Goal: Task Accomplishment & Management: Manage account settings

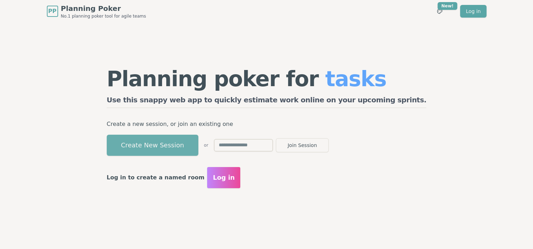
click at [196, 142] on button "Create New Session" at bounding box center [153, 145] width 92 height 21
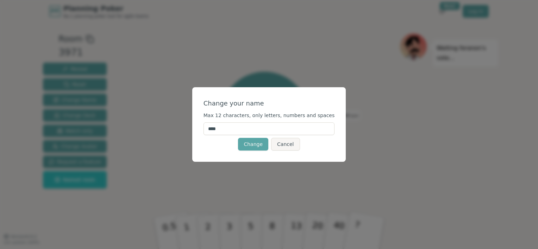
click at [244, 131] on input "****" at bounding box center [269, 129] width 131 height 13
type input "*"
type input "***"
click at [255, 143] on button "Change" at bounding box center [253, 144] width 30 height 13
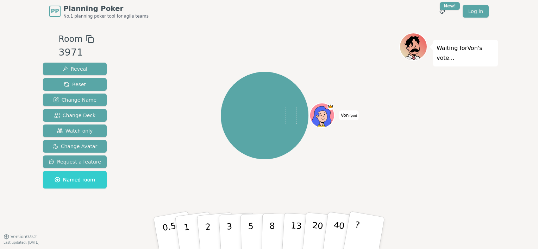
click at [452, 47] on p "Waiting for Von 's vote..." at bounding box center [466, 53] width 58 height 20
click at [333, 107] on icon at bounding box center [330, 107] width 5 height 6
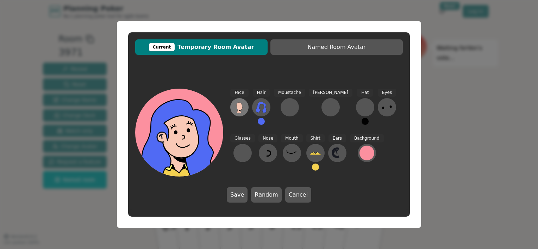
click at [240, 104] on icon at bounding box center [239, 106] width 6 height 8
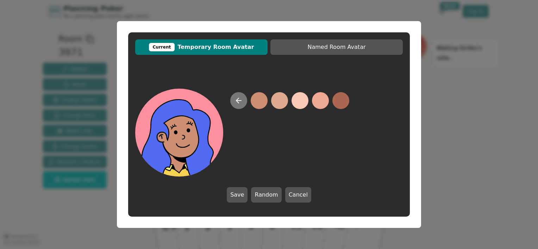
click at [239, 103] on icon at bounding box center [238, 100] width 8 height 8
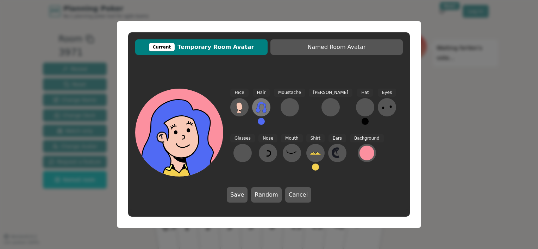
click at [260, 105] on icon at bounding box center [261, 107] width 11 height 11
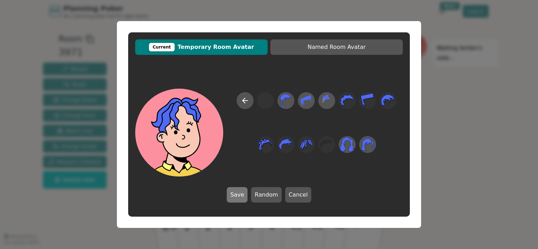
click at [246, 194] on button "Save" at bounding box center [237, 194] width 21 height 15
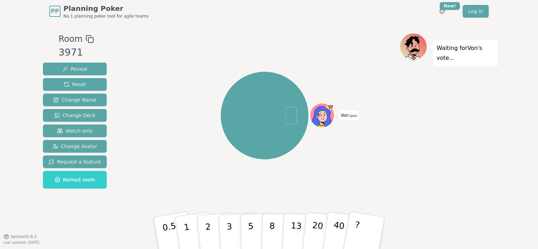
click at [330, 107] on icon at bounding box center [330, 106] width 5 height 3
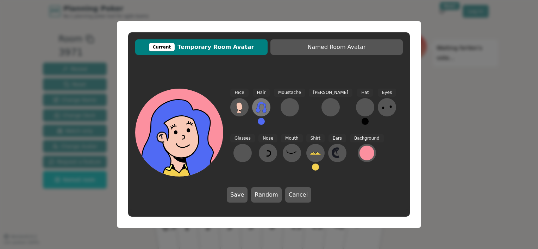
click at [263, 110] on icon at bounding box center [261, 107] width 10 height 11
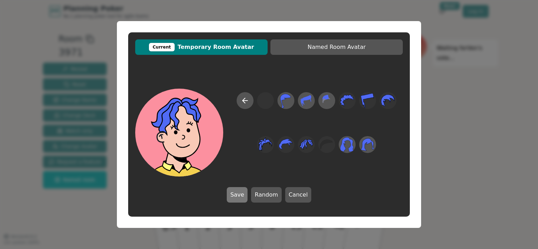
click at [245, 193] on button "Save" at bounding box center [237, 194] width 21 height 15
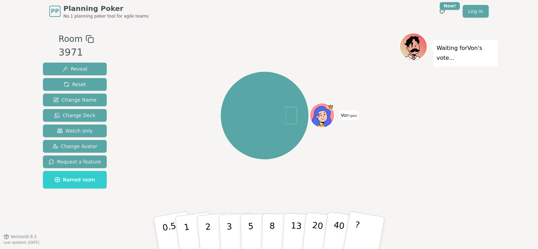
click at [287, 117] on span at bounding box center [291, 115] width 12 height 17
click at [450, 6] on html "PP Planning Poker No.1 planning poker tool for agile teams Toggle theme New! Lo…" at bounding box center [269, 124] width 538 height 249
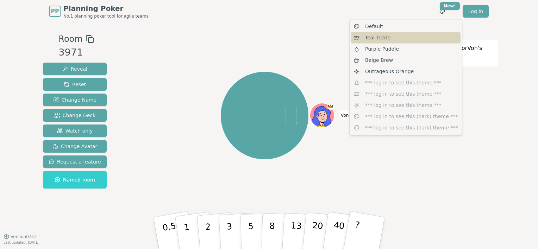
click at [375, 39] on span "Teal Tickle" at bounding box center [377, 37] width 25 height 7
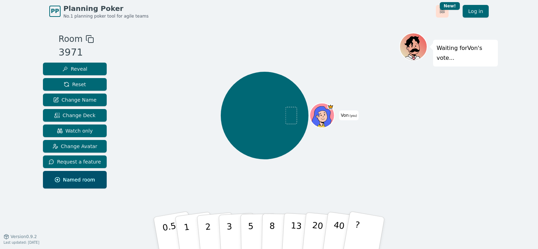
click at [440, 10] on html "PP Planning Poker No.1 planning poker tool for agile teams Toggle theme New! Lo…" at bounding box center [269, 124] width 538 height 249
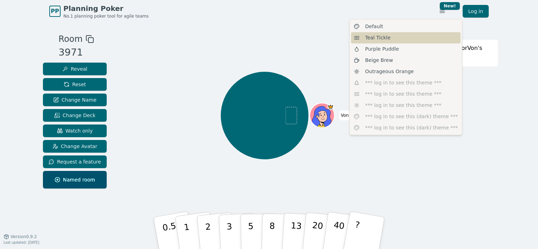
click at [379, 38] on span "Teal Tickle" at bounding box center [377, 37] width 25 height 7
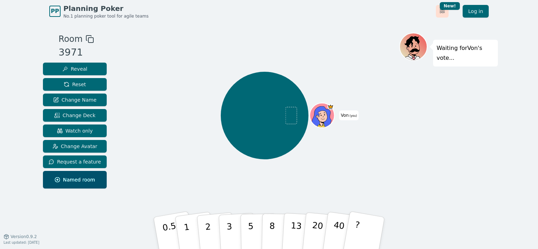
click at [440, 11] on html "PP Planning Poker No.1 planning poker tool for agile teams Toggle theme New! Lo…" at bounding box center [269, 124] width 538 height 249
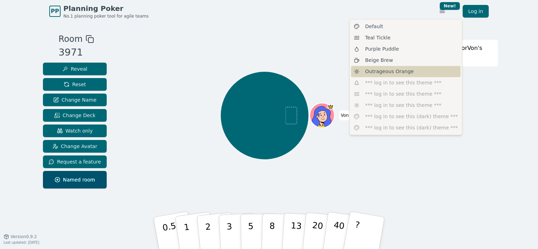
click at [389, 70] on span "Outrageous Orange" at bounding box center [389, 71] width 49 height 7
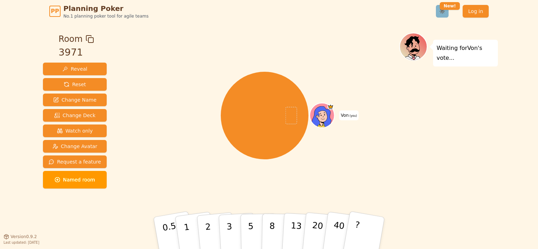
click at [441, 13] on html "PP Planning Poker No.1 planning poker tool for agile teams Toggle theme New! Lo…" at bounding box center [269, 124] width 538 height 249
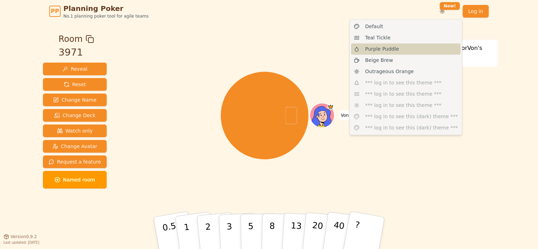
click at [389, 49] on span "Purple Puddle" at bounding box center [382, 48] width 34 height 7
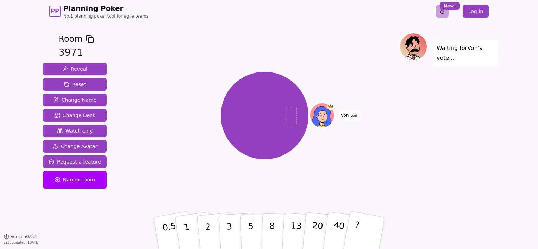
click at [443, 14] on html "PP Planning Poker No.1 planning poker tool for agile teams Toggle theme New! Lo…" at bounding box center [269, 124] width 538 height 249
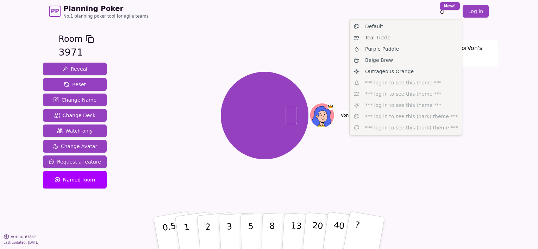
click at [285, 45] on html "PP Planning Poker No.1 planning poker tool for agile teams Toggle theme New! Lo…" at bounding box center [269, 124] width 538 height 249
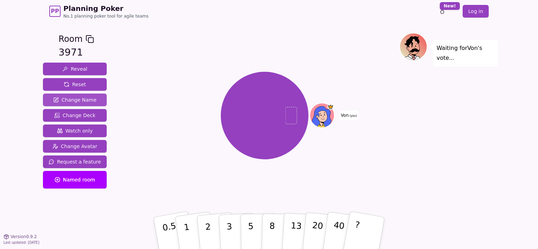
click at [80, 100] on span "Change Name" at bounding box center [74, 99] width 43 height 7
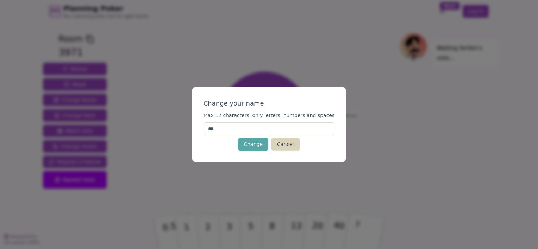
click at [281, 142] on button "Cancel" at bounding box center [285, 144] width 29 height 13
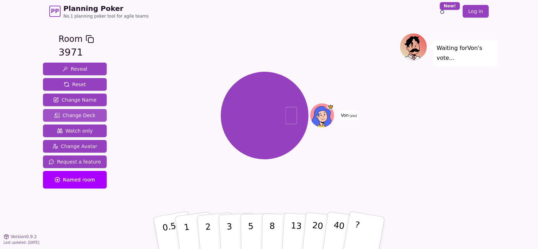
click at [81, 114] on span "Change Deck" at bounding box center [74, 115] width 41 height 7
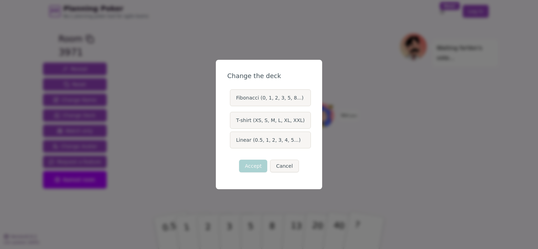
click at [280, 99] on label "Fibonacci (0, 1, 2, 3, 5, 8...)" at bounding box center [270, 97] width 81 height 17
click at [232, 99] on button "Fibonacci (0, 1, 2, 3, 5, 8...)" at bounding box center [230, 98] width 6 height 6
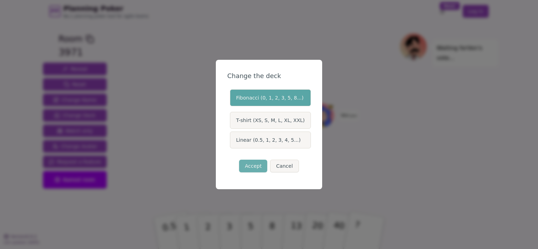
click at [254, 167] on button "Accept" at bounding box center [253, 166] width 28 height 13
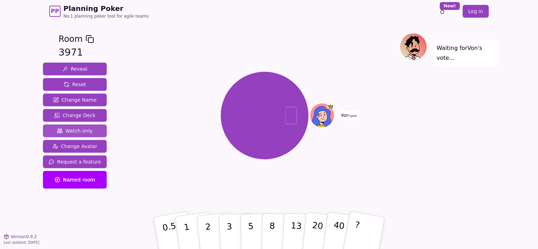
click at [80, 132] on span "Watch only" at bounding box center [75, 130] width 36 height 7
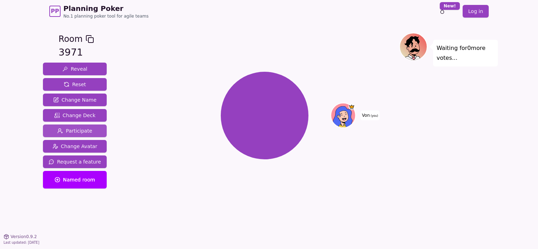
click at [80, 132] on span "Participate" at bounding box center [74, 130] width 35 height 7
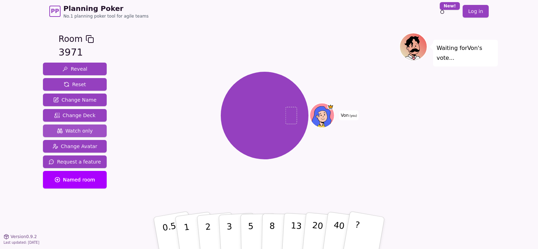
click at [80, 132] on span "Watch only" at bounding box center [75, 130] width 36 height 7
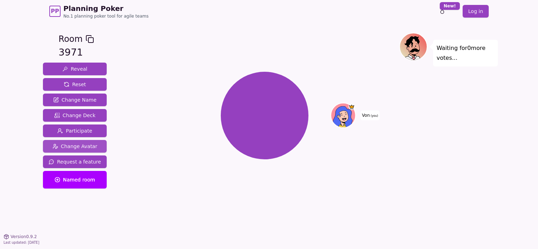
click at [77, 149] on span "Change Avatar" at bounding box center [74, 146] width 45 height 7
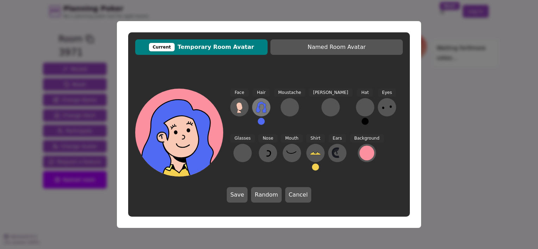
click at [262, 105] on icon at bounding box center [261, 107] width 11 height 11
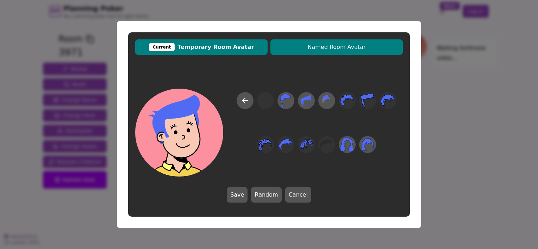
click at [326, 55] on button "Named Room Avatar" at bounding box center [336, 46] width 132 height 15
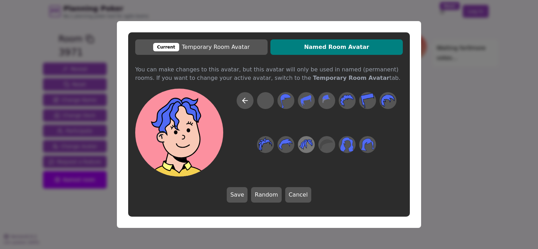
click at [303, 149] on icon at bounding box center [306, 145] width 14 height 16
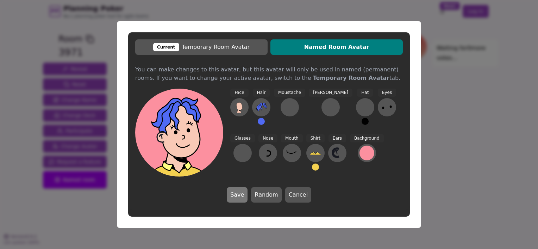
click at [241, 194] on button "Save" at bounding box center [237, 194] width 21 height 15
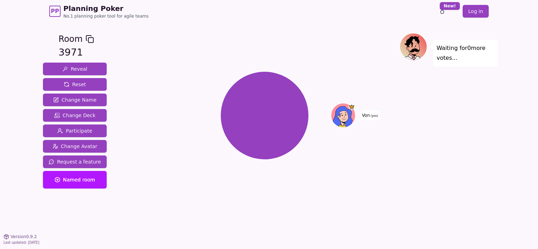
click at [82, 178] on span "Named room" at bounding box center [75, 179] width 40 height 7
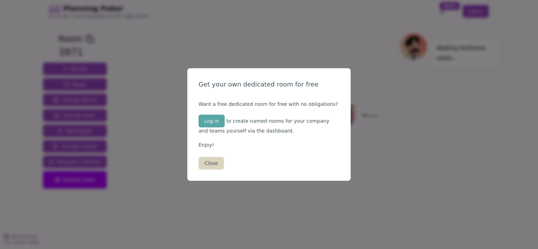
click at [206, 164] on button "Close" at bounding box center [211, 163] width 25 height 13
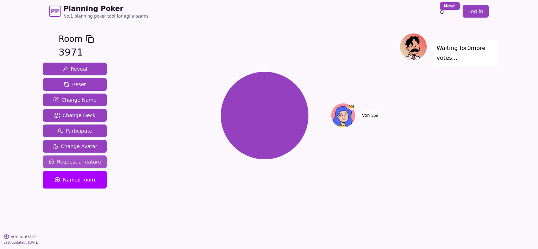
click at [84, 164] on span "Request a feature" at bounding box center [75, 161] width 52 height 7
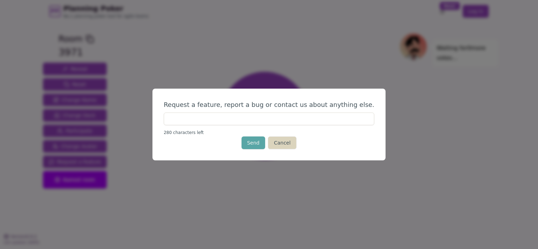
click at [276, 141] on button "Cancel" at bounding box center [282, 143] width 29 height 13
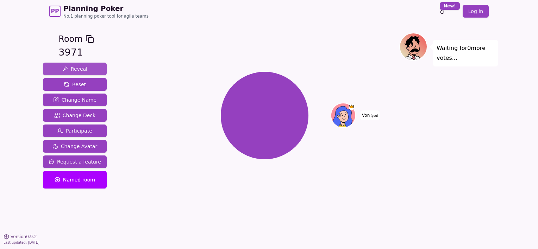
click at [85, 68] on button "Reveal" at bounding box center [75, 69] width 64 height 13
click at [79, 86] on span "Reset" at bounding box center [75, 84] width 22 height 7
click at [76, 132] on span "Participate" at bounding box center [74, 130] width 35 height 7
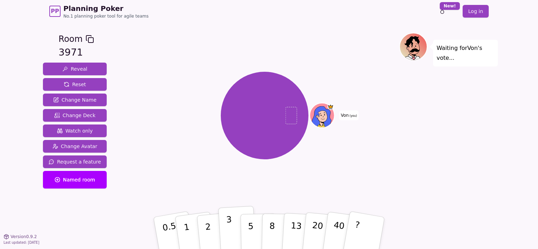
click at [231, 231] on p "3" at bounding box center [230, 234] width 8 height 38
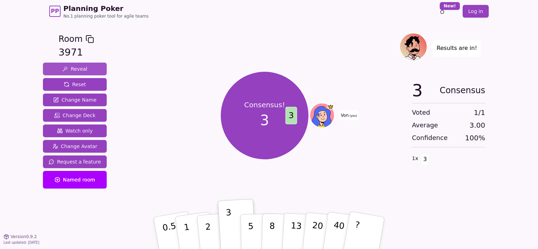
click at [90, 65] on button "Reveal" at bounding box center [75, 69] width 64 height 13
click at [89, 85] on button "Reset" at bounding box center [75, 84] width 64 height 13
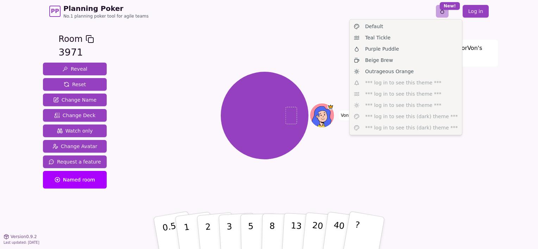
click at [438, 12] on html "PP Planning Poker No.1 planning poker tool for agile teams Toggle theme New! Lo…" at bounding box center [269, 124] width 538 height 249
click at [184, 50] on html "PP Planning Poker No.1 planning poker tool for agile teams Toggle theme New! Lo…" at bounding box center [269, 124] width 538 height 249
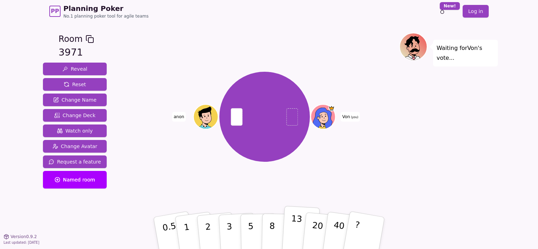
click at [297, 225] on p "13" at bounding box center [295, 233] width 13 height 39
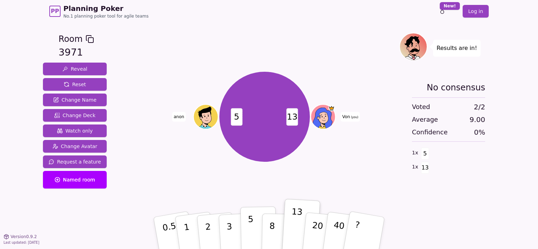
click at [246, 231] on button "5" at bounding box center [258, 234] width 36 height 54
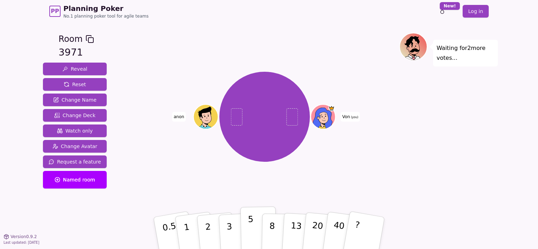
click at [249, 221] on p "5" at bounding box center [251, 233] width 6 height 38
click at [232, 228] on button "3" at bounding box center [237, 233] width 38 height 55
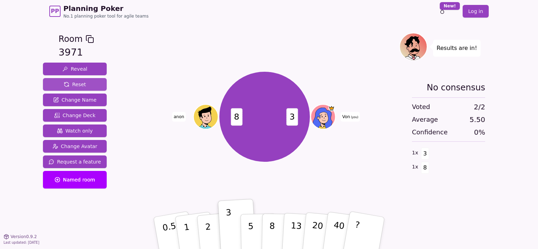
click at [75, 85] on span "Reset" at bounding box center [75, 84] width 22 height 7
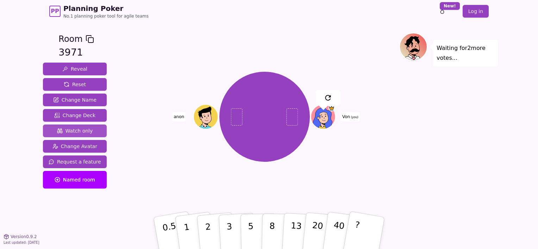
click at [79, 130] on span "Watch only" at bounding box center [75, 130] width 36 height 7
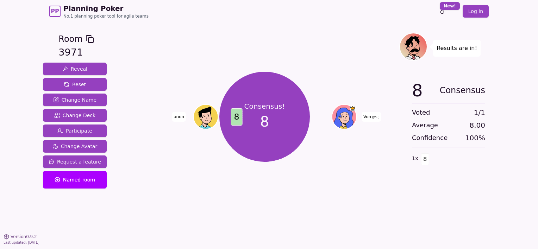
click at [103, 8] on span "Planning Poker" at bounding box center [105, 9] width 85 height 10
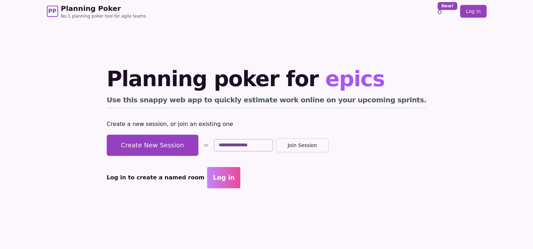
click at [236, 179] on span "Log in" at bounding box center [225, 178] width 22 height 10
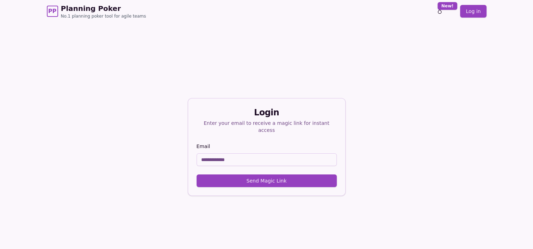
click at [232, 158] on input "Email" at bounding box center [266, 160] width 140 height 13
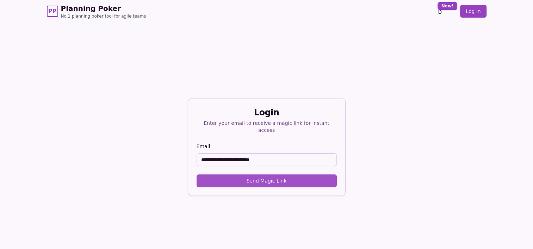
type input "**********"
click at [275, 179] on button "Send Magic Link" at bounding box center [266, 181] width 140 height 13
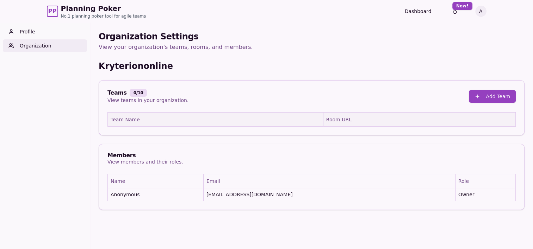
click at [268, 117] on th "Team Name" at bounding box center [215, 120] width 215 height 14
click at [144, 120] on th "Team Name" at bounding box center [215, 120] width 215 height 14
click at [482, 99] on button "Add Team" at bounding box center [492, 96] width 47 height 13
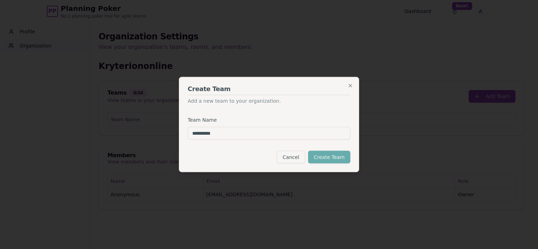
type input "**********"
click at [333, 155] on button "Create Team" at bounding box center [329, 157] width 42 height 13
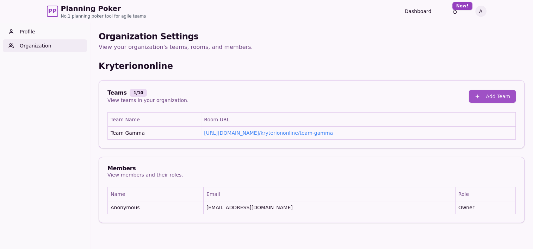
click at [483, 96] on button "Add Team" at bounding box center [492, 96] width 47 height 13
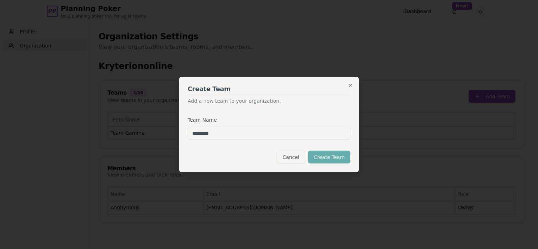
type input "*********"
click at [325, 158] on button "Create Team" at bounding box center [329, 157] width 42 height 13
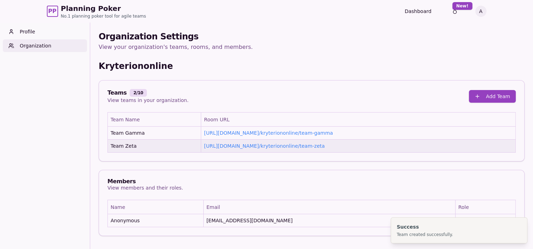
scroll to position [23, 0]
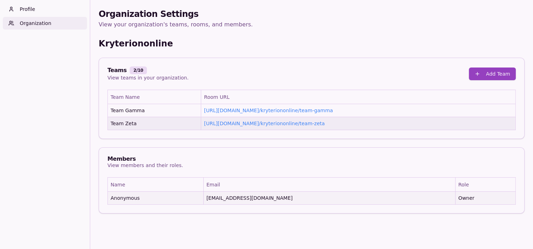
click at [138, 197] on td "Anonymous" at bounding box center [156, 198] width 96 height 13
click at [458, 199] on span "Owner" at bounding box center [485, 198] width 54 height 7
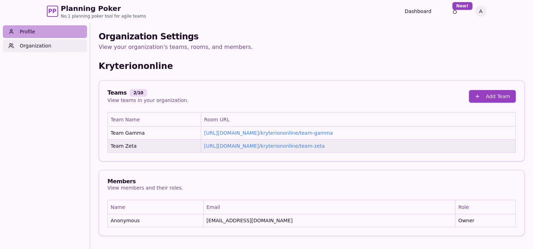
click at [61, 33] on link "Profile" at bounding box center [45, 31] width 84 height 13
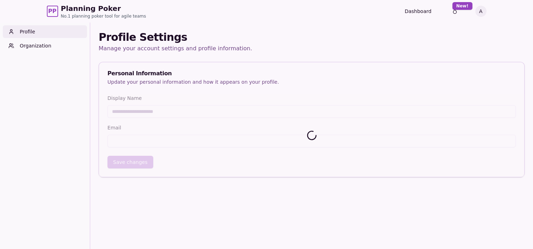
type input "*********"
type input "**********"
drag, startPoint x: 145, startPoint y: 110, endPoint x: 76, endPoint y: 98, distance: 70.0
click at [76, 98] on div "**********" at bounding box center [266, 147] width 533 height 249
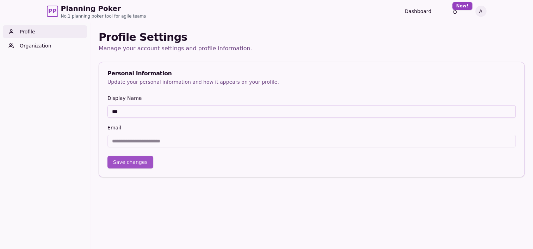
type input "***"
click at [122, 164] on button "Save changes" at bounding box center [130, 162] width 46 height 13
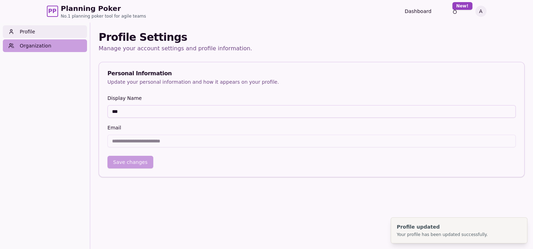
click at [48, 49] on link "Organization" at bounding box center [45, 45] width 84 height 13
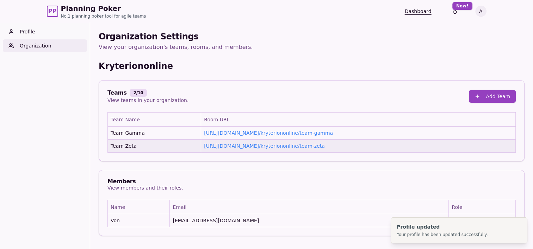
click at [423, 10] on link "Dashboard" at bounding box center [418, 11] width 27 height 7
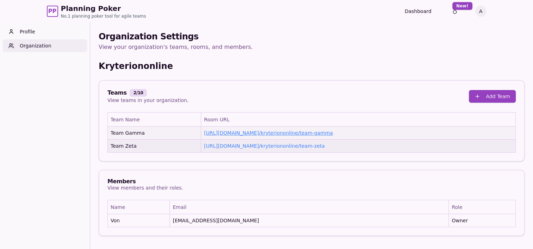
click at [296, 132] on link "https://planning-poker.com / kryteriononline/team-gamma" at bounding box center [268, 133] width 129 height 6
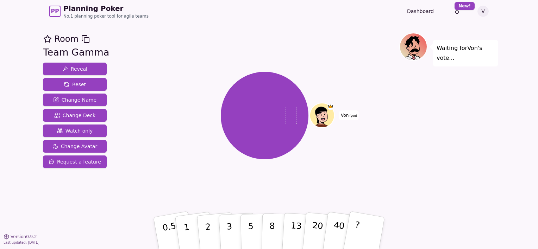
click at [329, 107] on icon at bounding box center [330, 106] width 5 height 3
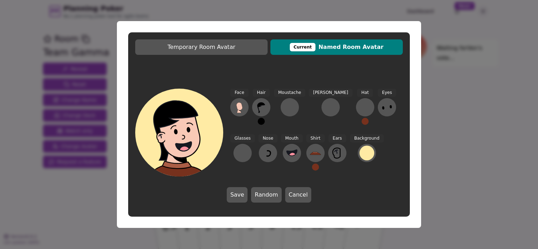
click at [350, 140] on span "Background" at bounding box center [367, 138] width 34 height 8
click at [359, 153] on div at bounding box center [366, 153] width 15 height 15
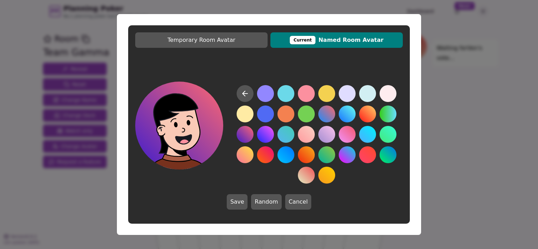
click at [245, 136] on button at bounding box center [245, 134] width 17 height 17
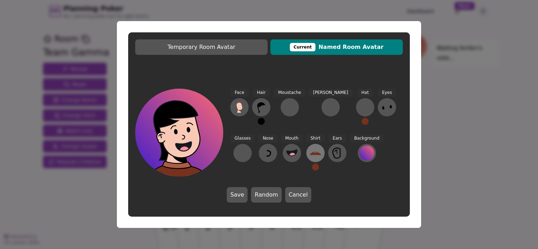
click at [310, 154] on icon at bounding box center [315, 153] width 11 height 2
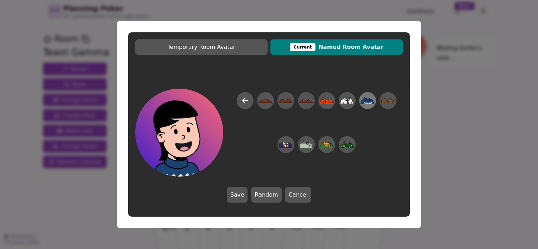
click at [368, 101] on icon at bounding box center [367, 99] width 6 height 3
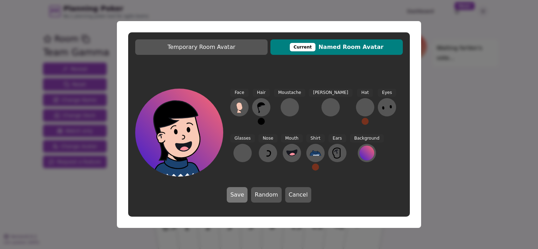
click at [237, 198] on button "Save" at bounding box center [237, 194] width 21 height 15
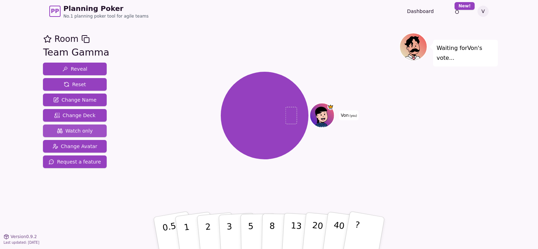
click at [80, 130] on span "Watch only" at bounding box center [75, 130] width 36 height 7
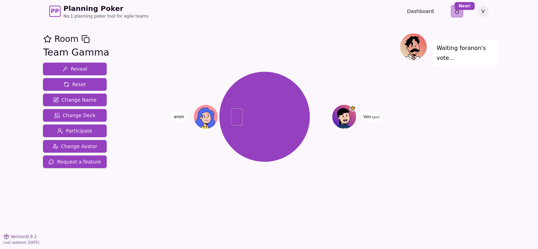
click at [459, 12] on html "PP Planning Poker No.1 planning poker tool for agile teams Dashboard Toggle the…" at bounding box center [269, 124] width 538 height 249
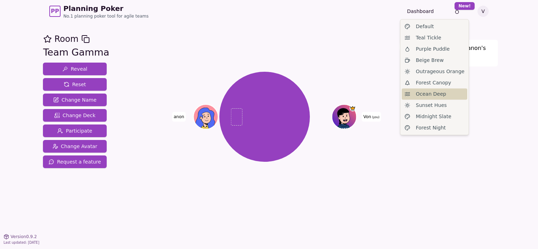
click at [430, 98] on div "Ocean Deep" at bounding box center [434, 93] width 65 height 11
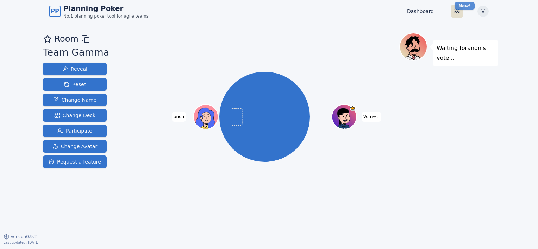
click at [461, 4] on html "PP Planning Poker No.1 planning poker tool for agile teams Dashboard Toggle the…" at bounding box center [269, 124] width 538 height 249
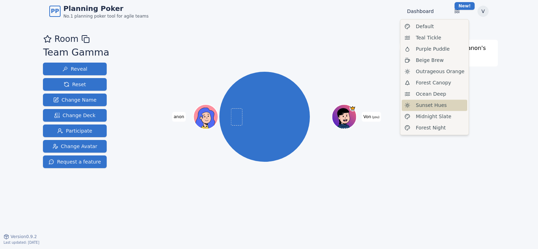
click at [432, 103] on span "Sunset Hues" at bounding box center [431, 105] width 31 height 7
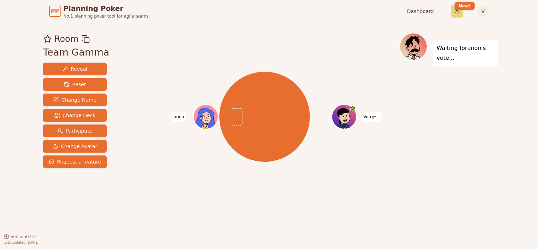
click at [456, 6] on html "PP Planning Poker No.1 planning poker tool for agile teams Dashboard Toggle the…" at bounding box center [269, 124] width 538 height 249
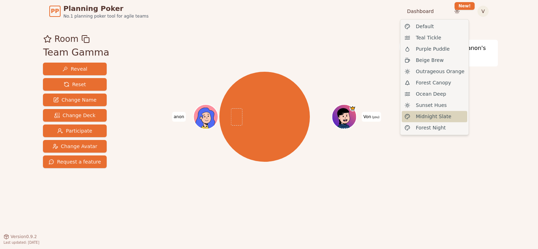
click at [424, 115] on span "Midnight Slate" at bounding box center [434, 116] width 36 height 7
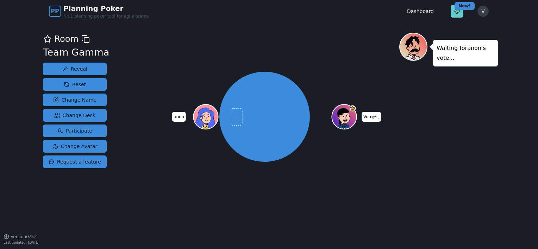
click at [460, 10] on html "PP Planning Poker No.1 planning poker tool for agile teams Dashboard Toggle the…" at bounding box center [269, 124] width 538 height 249
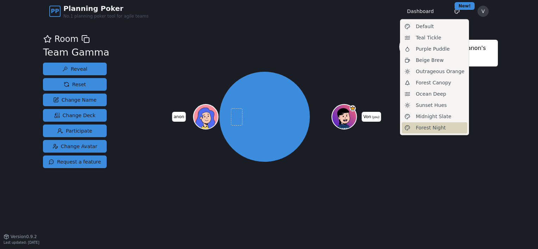
click at [426, 127] on span "Forest Night" at bounding box center [431, 127] width 30 height 7
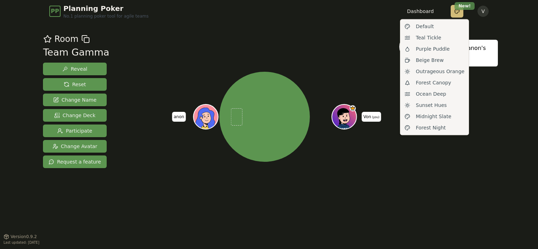
click at [459, 8] on html "PP Planning Poker No.1 planning poker tool for agile teams Dashboard Toggle the…" at bounding box center [269, 124] width 538 height 249
click at [434, 49] on span "Purple Puddle" at bounding box center [433, 48] width 34 height 7
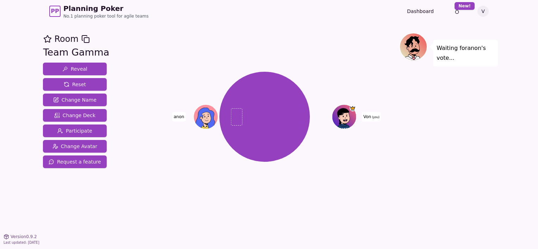
click at [415, 136] on div "Waiting for anon 's vote..." at bounding box center [448, 130] width 99 height 194
click at [417, 12] on link "Dashboard" at bounding box center [420, 11] width 27 height 7
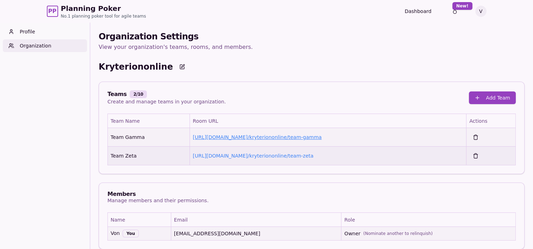
click at [288, 137] on link "https://planning-poker.com / kryteriononline/team-gamma" at bounding box center [257, 137] width 129 height 6
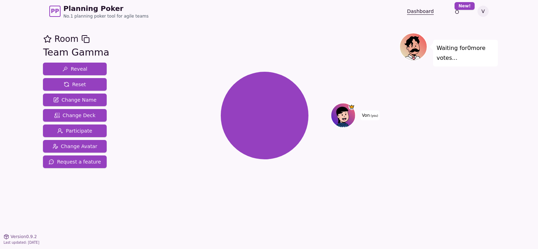
click at [424, 9] on link "Dashboard" at bounding box center [420, 11] width 27 height 7
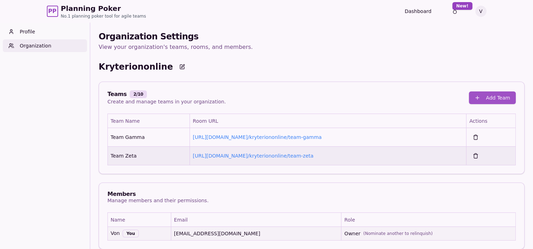
click at [495, 100] on button "Add Team" at bounding box center [492, 98] width 47 height 13
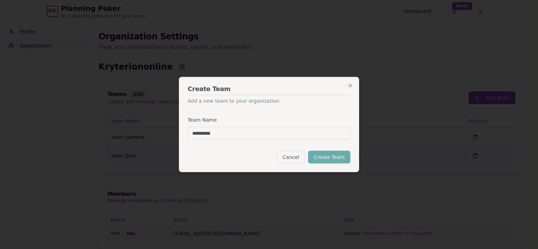
type input "**********"
click at [343, 157] on button "Create Team" at bounding box center [329, 157] width 42 height 13
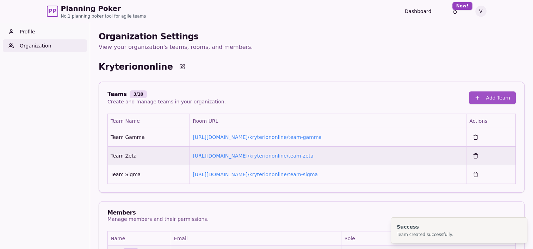
click at [480, 98] on button "Add Team" at bounding box center [492, 98] width 47 height 13
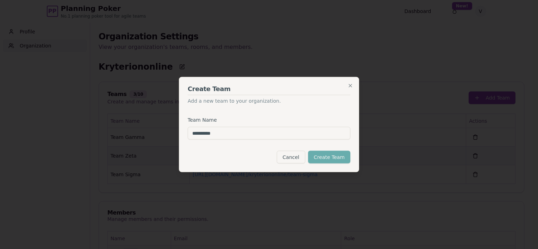
type input "**********"
click at [335, 158] on button "Create Team" at bounding box center [329, 157] width 42 height 13
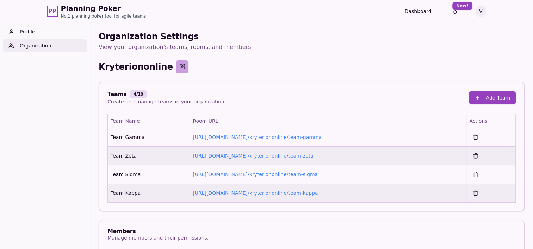
click at [176, 67] on button at bounding box center [182, 67] width 13 height 13
click at [163, 65] on input "**********" at bounding box center [132, 67] width 66 height 13
type input "*********"
click at [176, 69] on button at bounding box center [171, 67] width 9 height 13
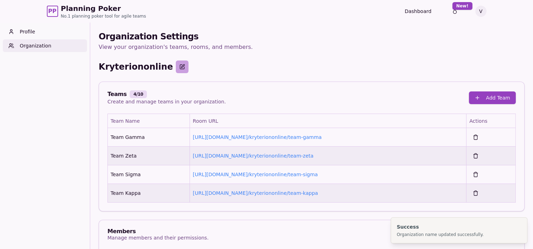
click at [176, 66] on button at bounding box center [182, 67] width 13 height 13
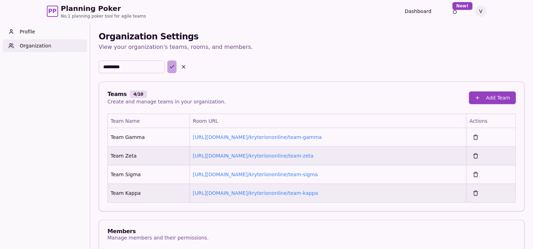
type input "*********"
click at [176, 68] on button at bounding box center [171, 67] width 9 height 13
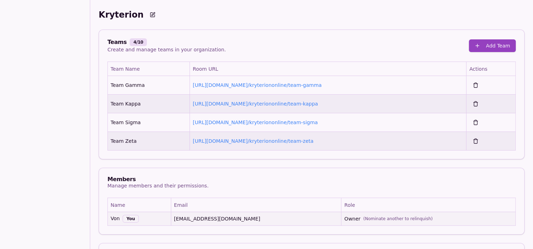
scroll to position [66, 0]
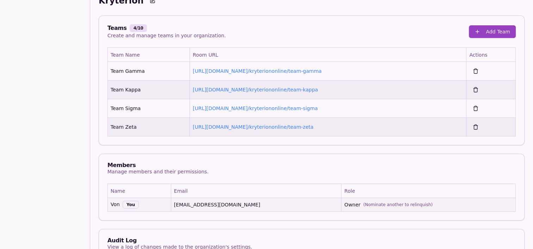
click at [377, 206] on span "(Nominate another to relinquish)" at bounding box center [397, 205] width 69 height 6
click at [344, 204] on span "Owner (Nominate another to relinquish)" at bounding box center [428, 204] width 168 height 7
click at [131, 203] on div "You" at bounding box center [131, 205] width 16 height 8
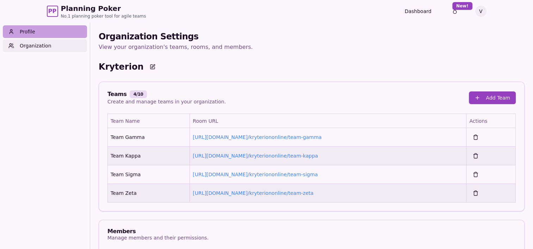
click at [40, 30] on link "Profile" at bounding box center [45, 31] width 84 height 13
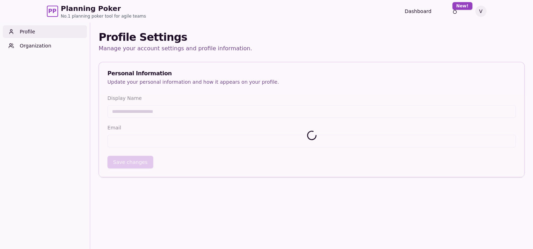
type input "***"
type input "**********"
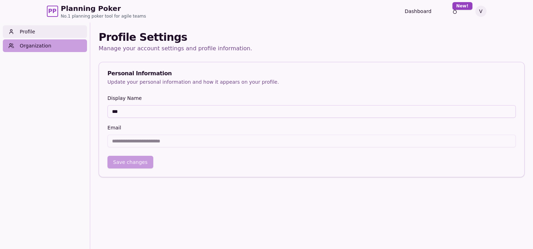
click at [39, 46] on link "Organization" at bounding box center [45, 45] width 84 height 13
